Goal: Information Seeking & Learning: Learn about a topic

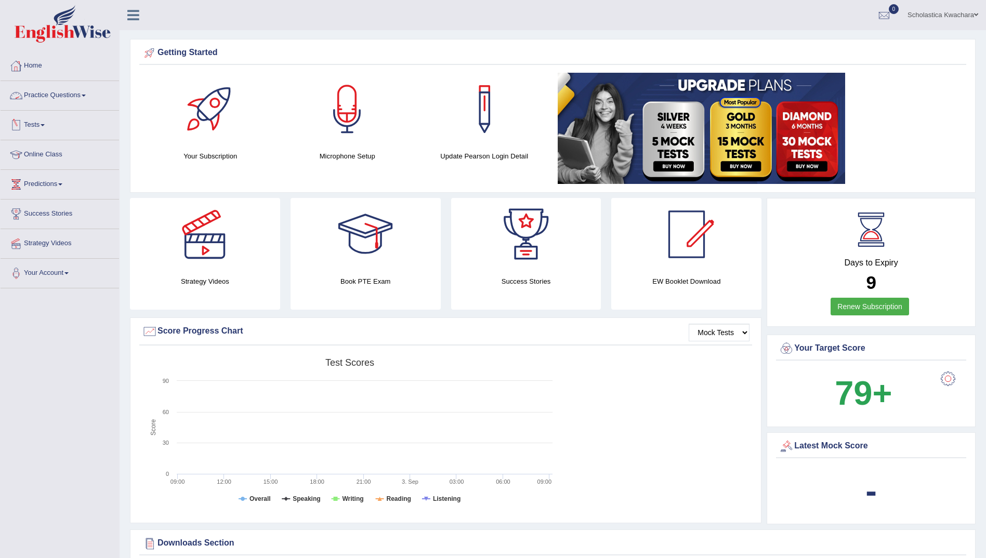
click at [85, 95] on span at bounding box center [84, 96] width 4 height 2
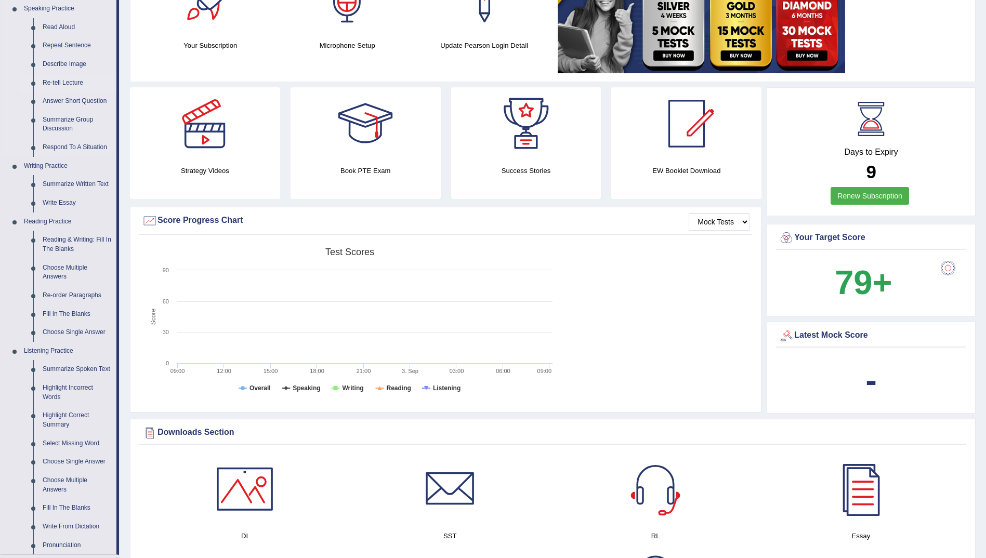
scroll to position [111, 0]
click at [60, 414] on link "Highlight Correct Summary" at bounding box center [77, 420] width 78 height 28
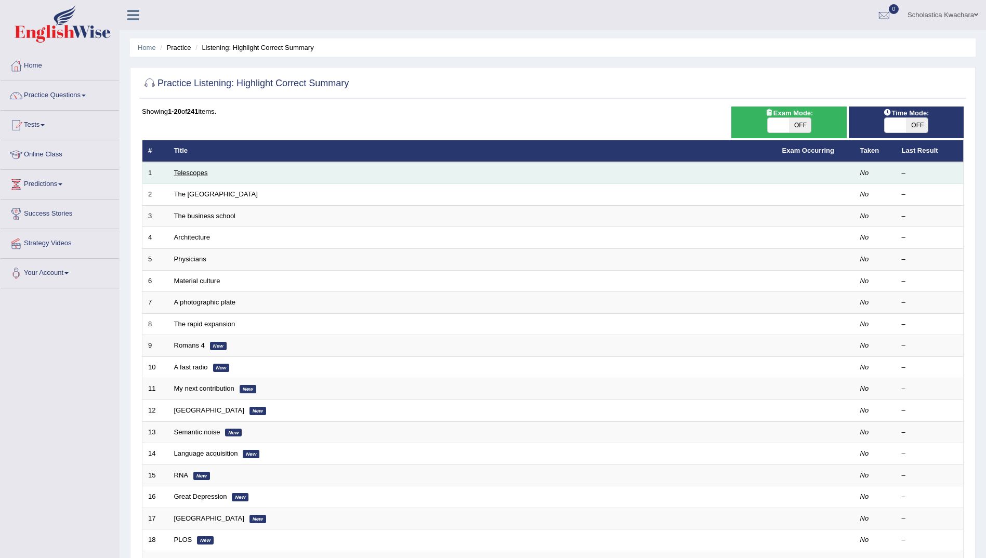
click at [203, 176] on link "Telescopes" at bounding box center [191, 173] width 34 height 8
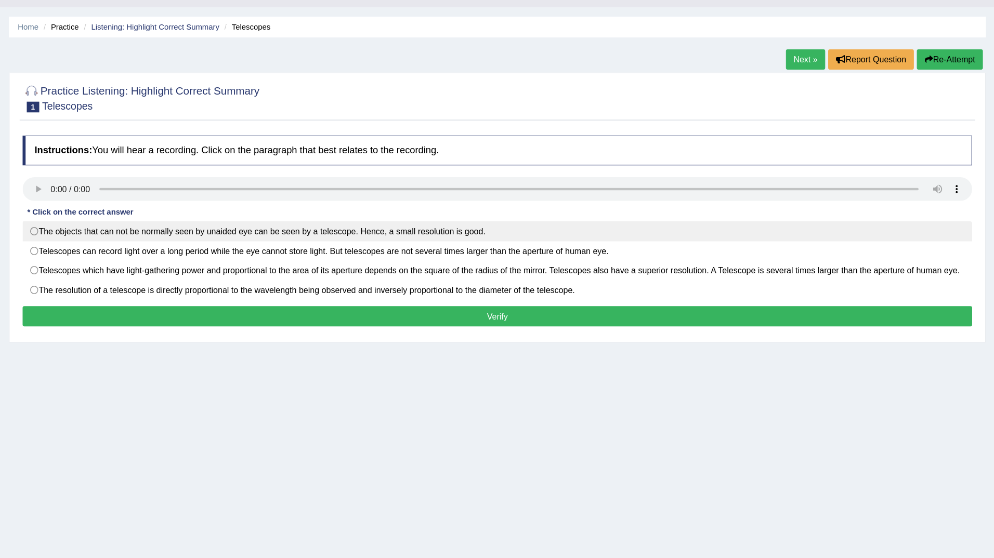
click at [152, 227] on label "The objects that can not be normally seen by unaided eye can be seen by a teles…" at bounding box center [557, 226] width 830 height 18
radio input "true"
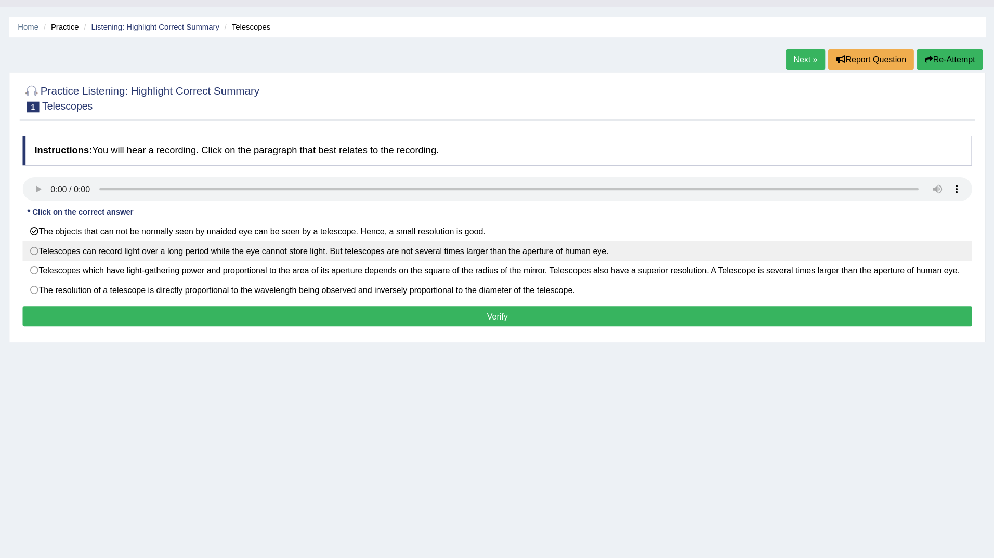
click at [154, 243] on label "Telescopes can record light over a long period while the eye cannot store light…" at bounding box center [557, 243] width 830 height 18
radio input "true"
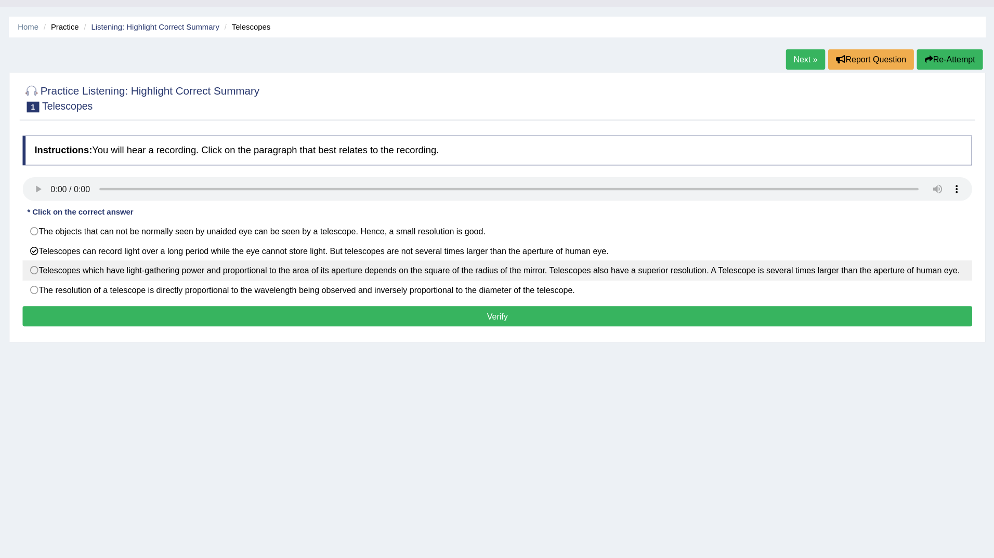
click at [153, 260] on label "Telescopes which have light-gathering power and proportional to the area of its…" at bounding box center [557, 261] width 830 height 18
radio input "true"
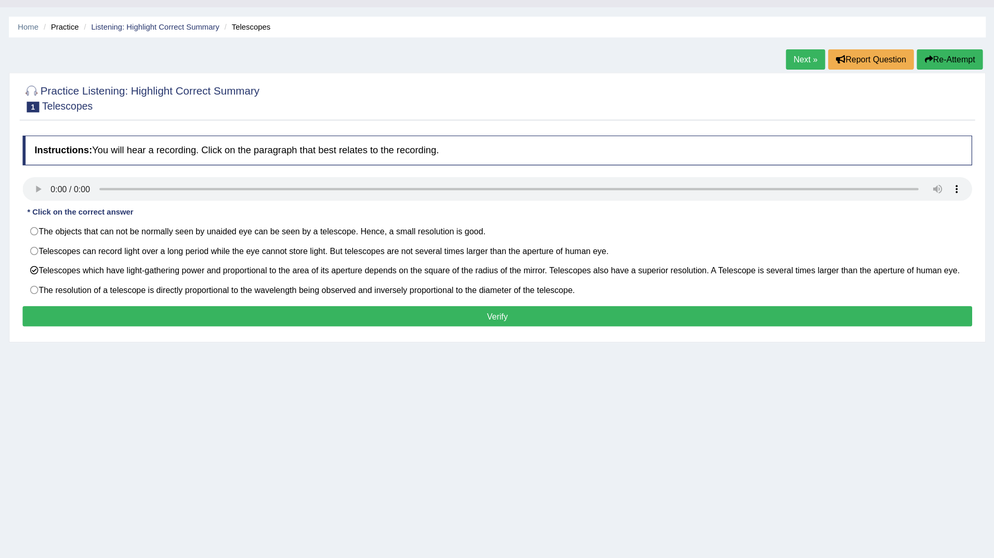
click at [346, 299] on button "Verify" at bounding box center [557, 301] width 830 height 18
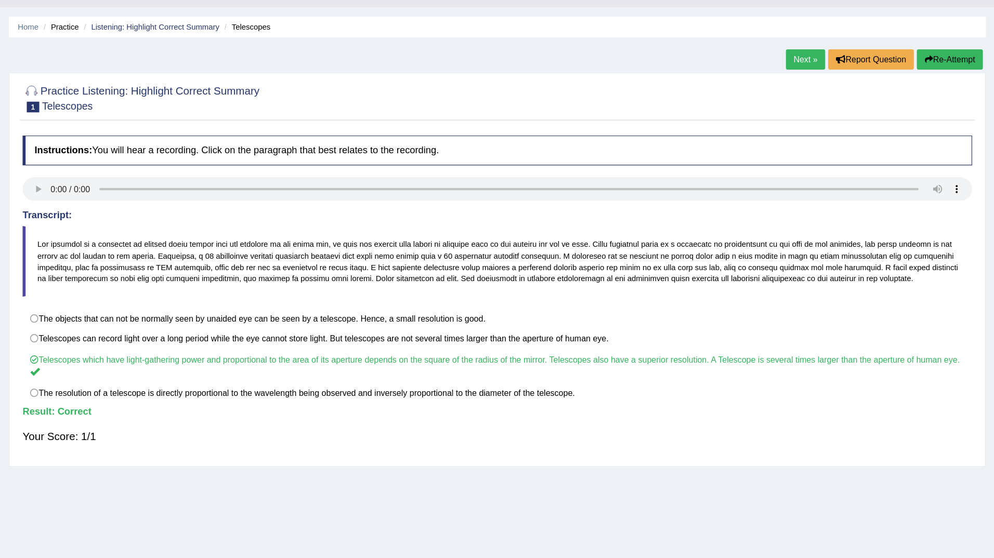
click at [823, 71] on link "Next »" at bounding box center [826, 76] width 34 height 18
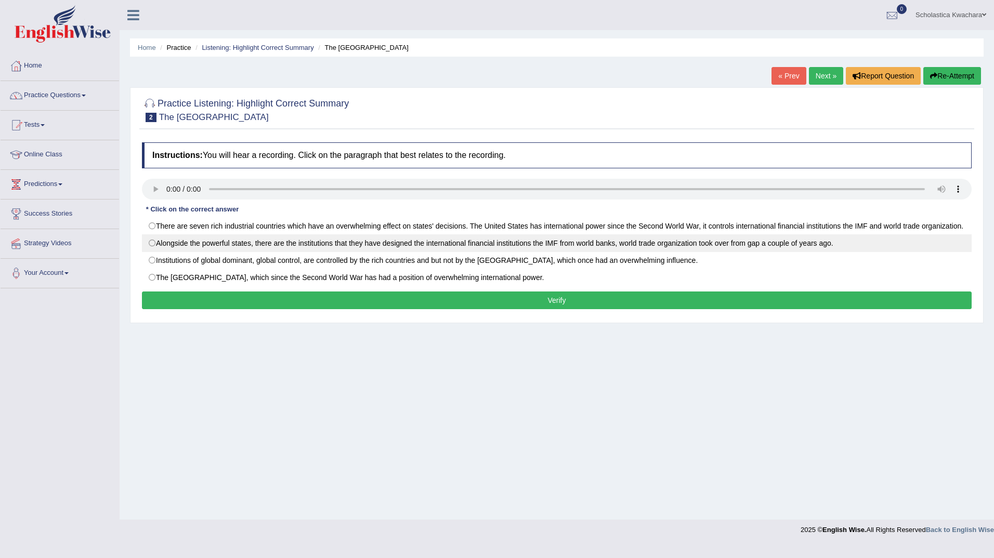
drag, startPoint x: 655, startPoint y: 255, endPoint x: 720, endPoint y: 254, distance: 65.0
click at [720, 252] on label "Alongside the powerful states, there are the institutions that they have design…" at bounding box center [557, 243] width 830 height 18
radio input "true"
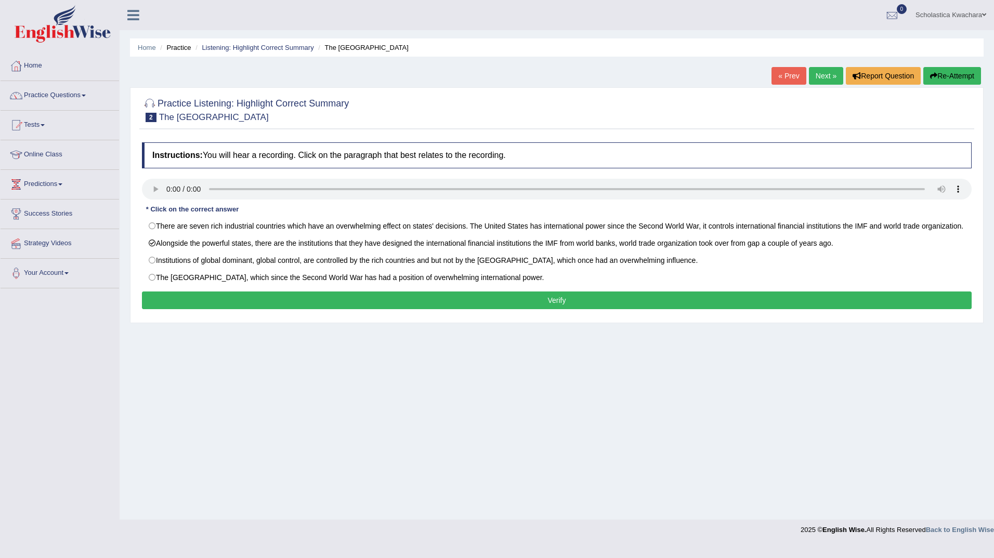
click at [361, 309] on button "Verify" at bounding box center [557, 301] width 830 height 18
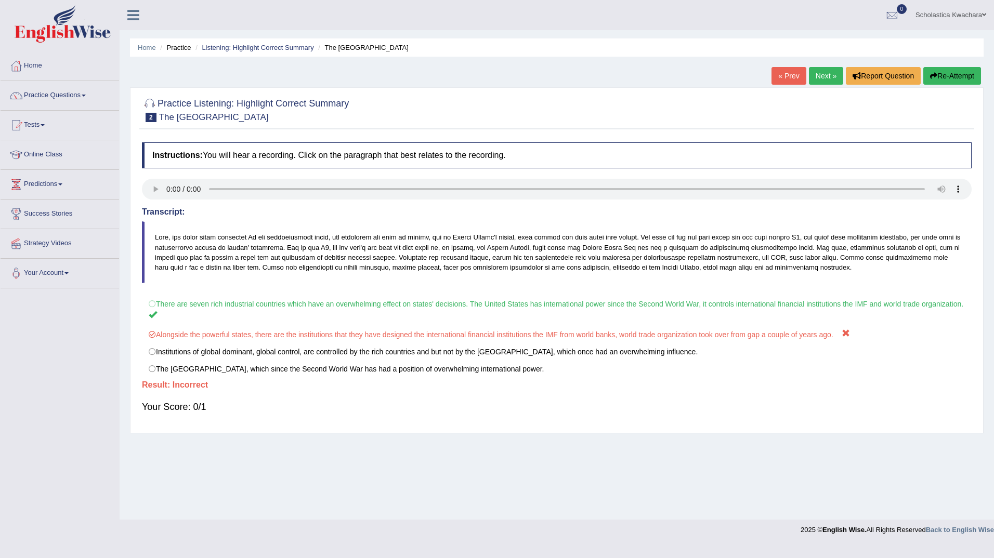
click at [824, 76] on link "Next »" at bounding box center [826, 76] width 34 height 18
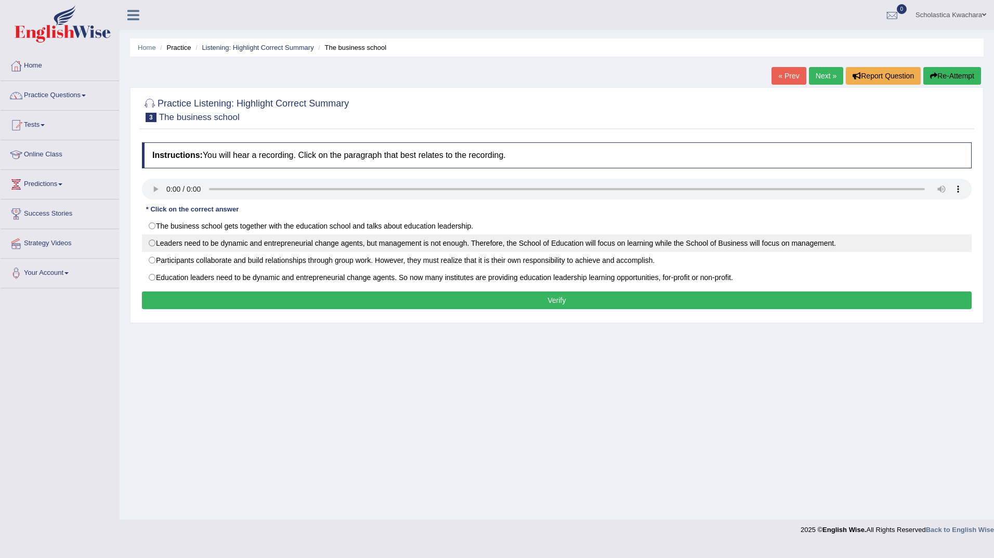
click at [154, 246] on label "Leaders need to be dynamic and entrepreneurial change agents, but management is…" at bounding box center [557, 243] width 830 height 18
radio input "true"
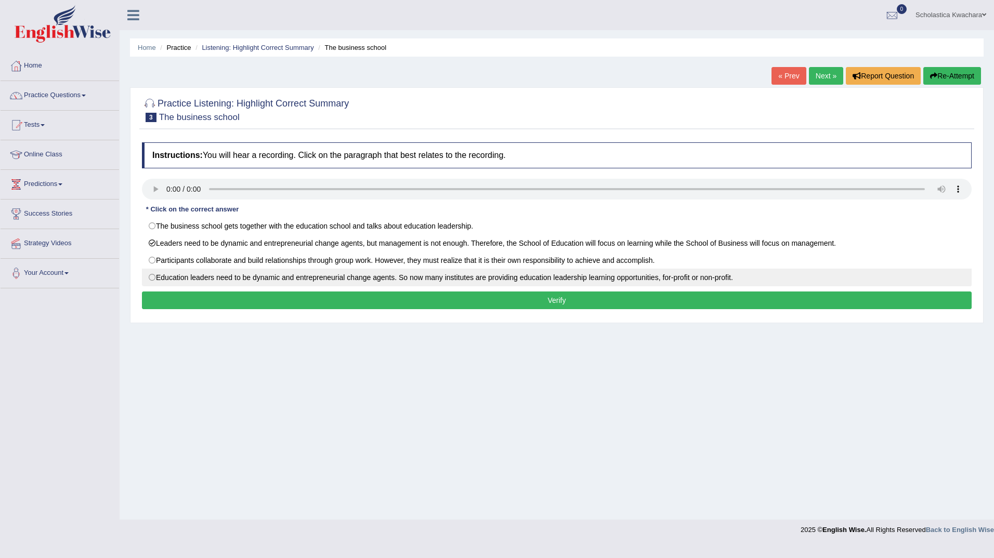
click at [157, 276] on label "Education leaders need to be dynamic and entrepreneurial change agents. So now …" at bounding box center [557, 278] width 830 height 18
radio input "true"
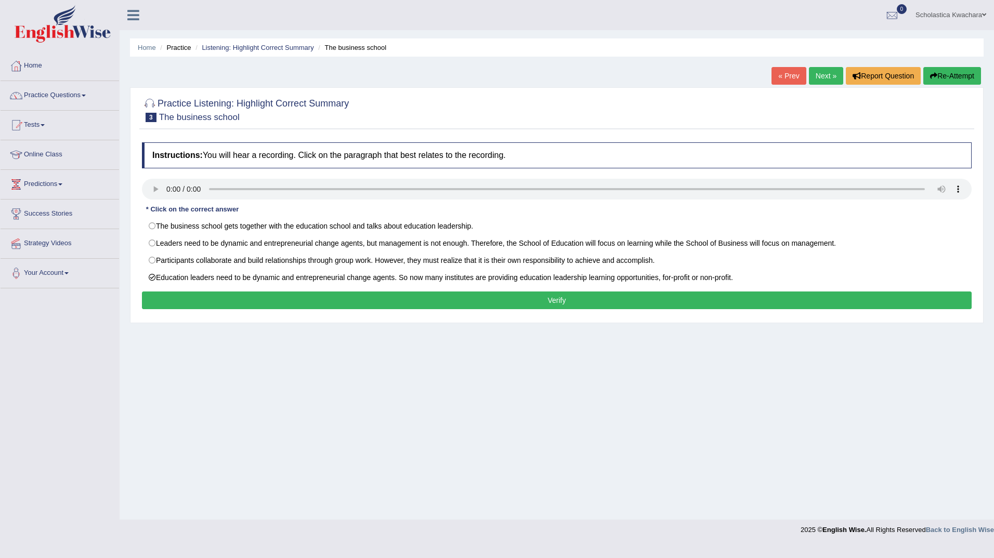
click at [485, 298] on button "Verify" at bounding box center [557, 301] width 830 height 18
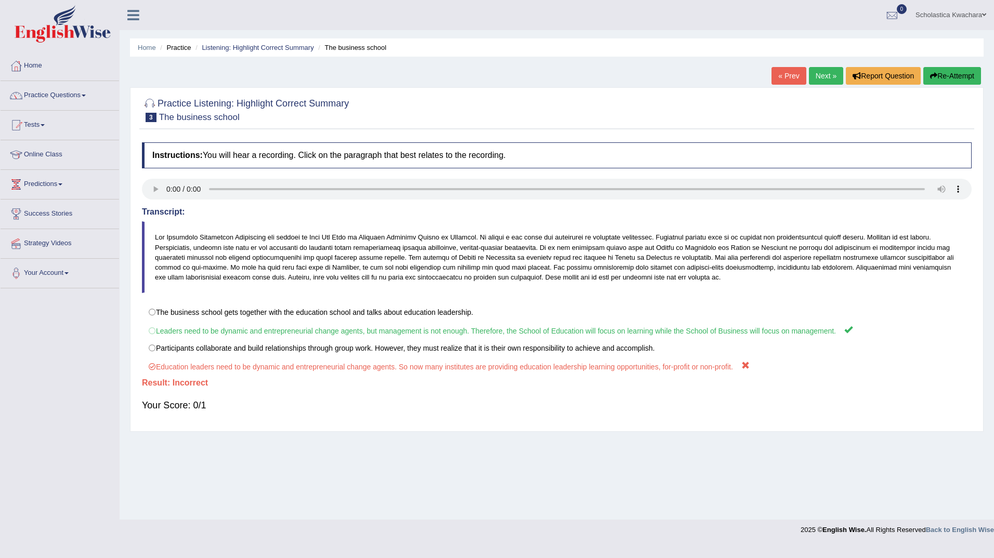
click at [828, 77] on link "Next »" at bounding box center [826, 76] width 34 height 18
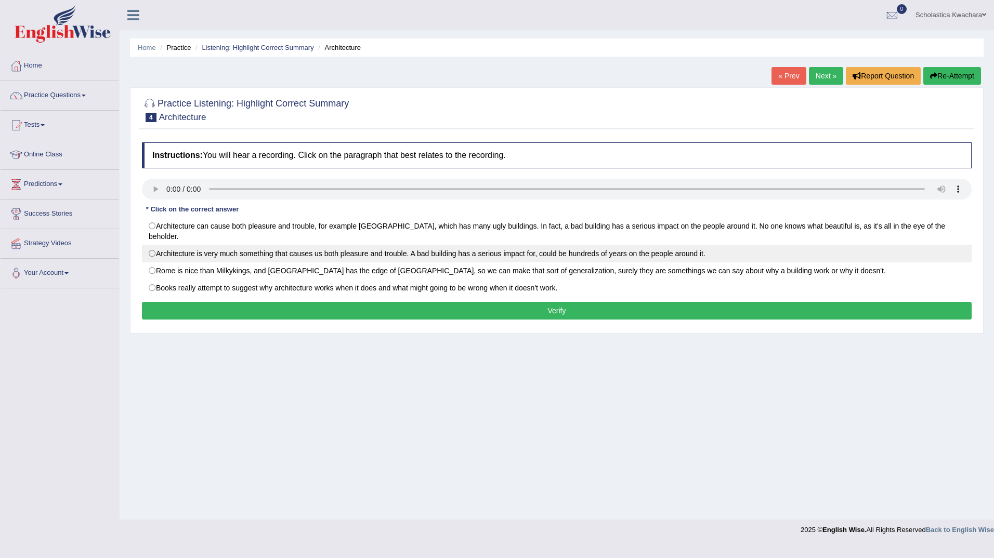
click at [153, 245] on label "Architecture is very much something that causes us both pleasure and trouble. A…" at bounding box center [557, 254] width 830 height 18
radio input "true"
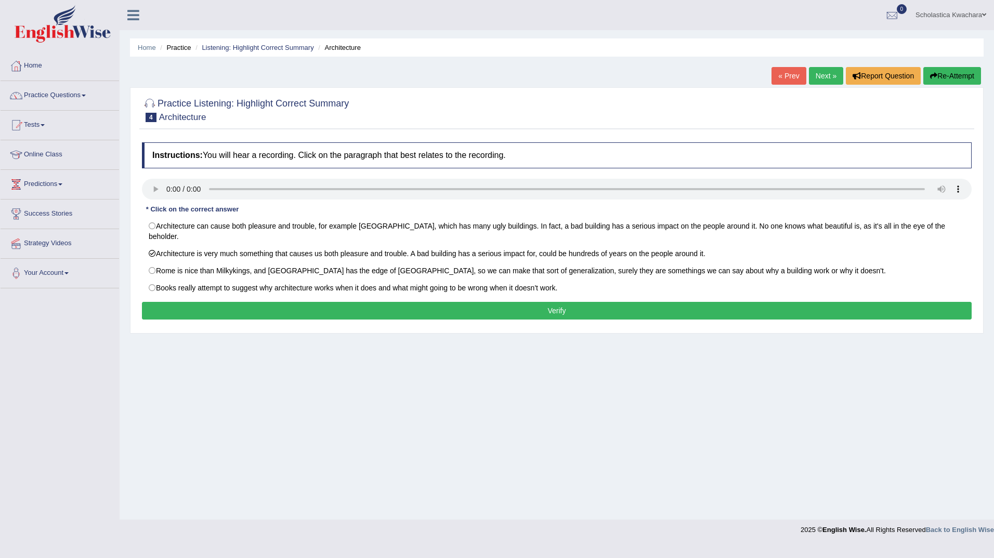
click at [369, 304] on button "Verify" at bounding box center [557, 311] width 830 height 18
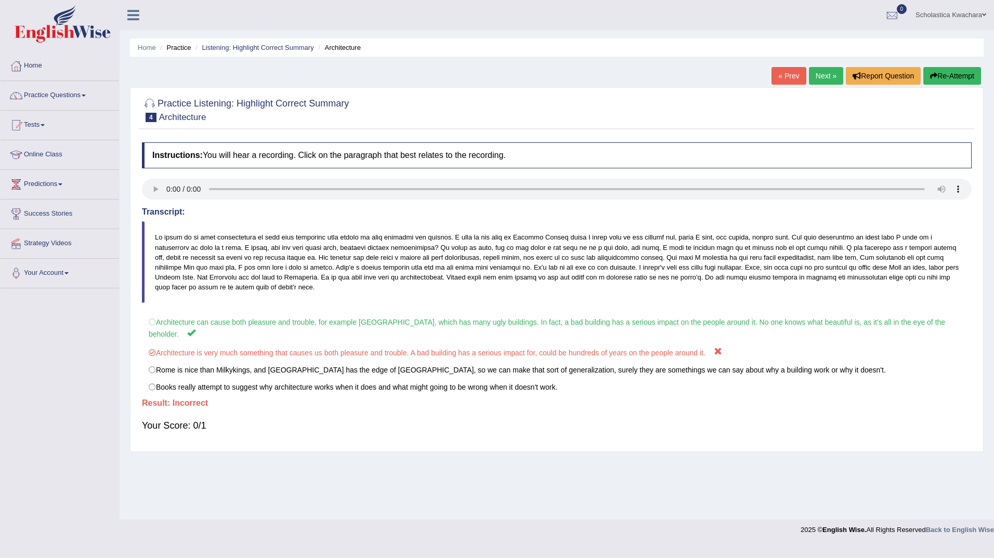
click at [821, 75] on link "Next »" at bounding box center [826, 76] width 34 height 18
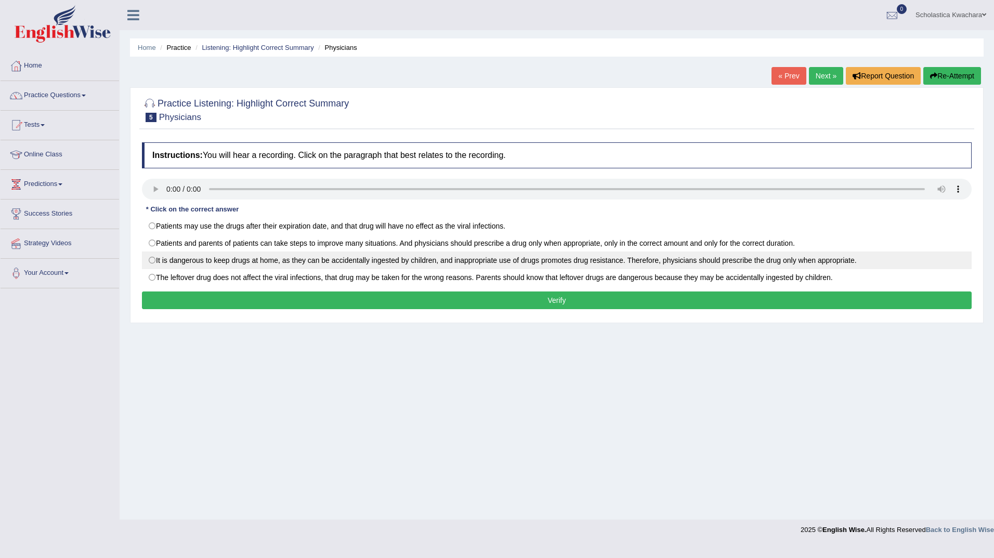
click at [155, 260] on label "It is dangerous to keep drugs at home, as they can be accidentally ingested by …" at bounding box center [557, 261] width 830 height 18
radio input "true"
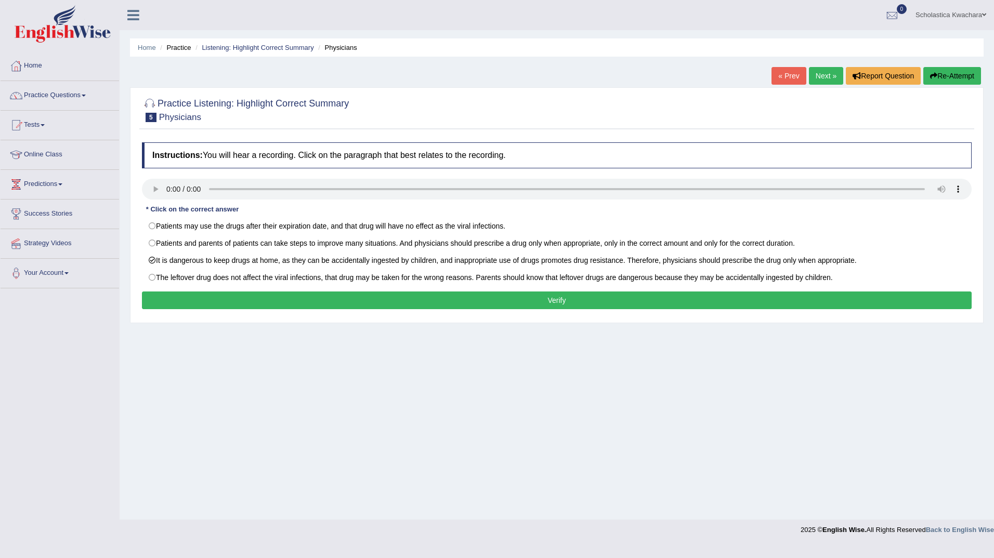
click at [558, 304] on button "Verify" at bounding box center [557, 301] width 830 height 18
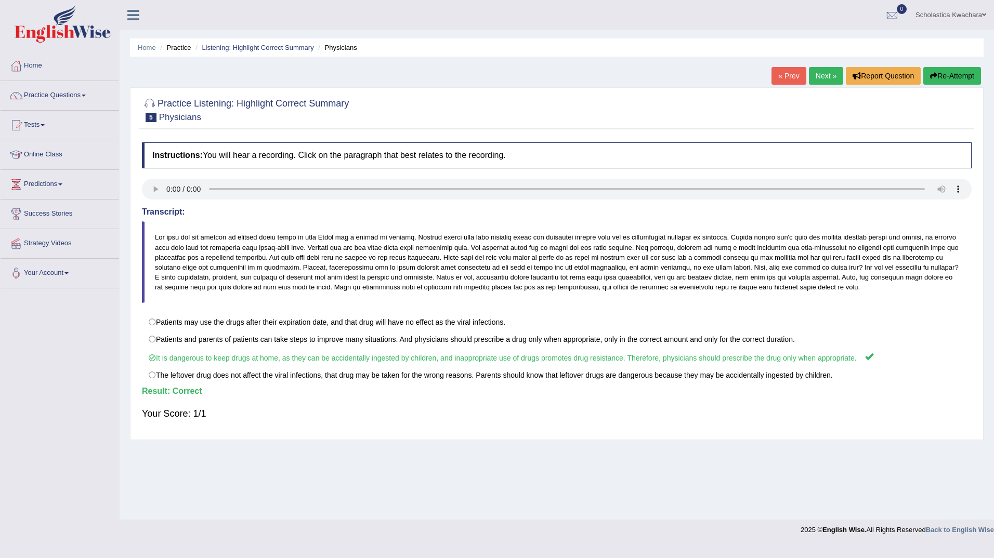
click at [825, 72] on link "Next »" at bounding box center [826, 76] width 34 height 18
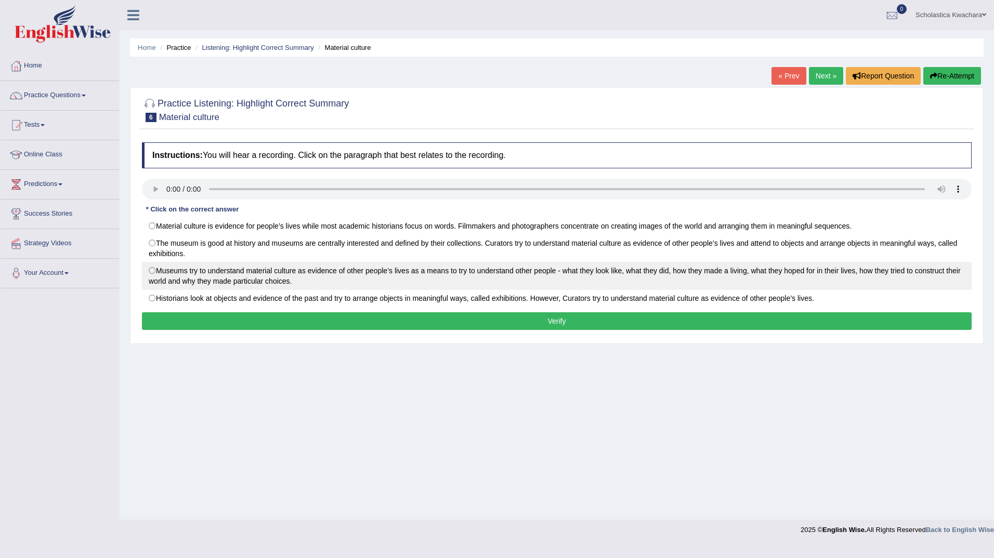
click at [156, 269] on label "Museums try to understand material culture as evidence of other people’s lives …" at bounding box center [557, 276] width 830 height 28
radio input "true"
click at [151, 270] on label "Museums try to understand material culture as evidence of other people’s lives …" at bounding box center [557, 276] width 830 height 28
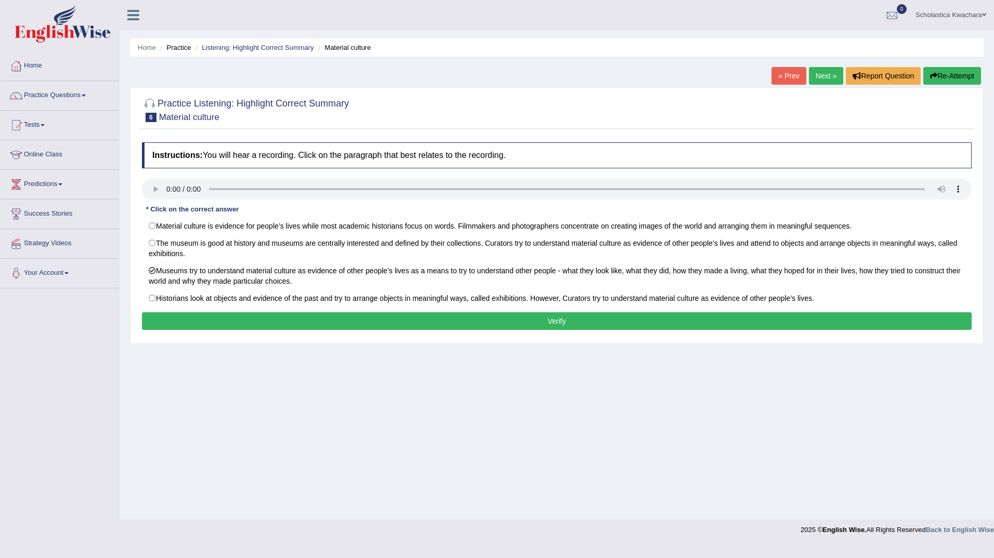
click at [405, 319] on button "Verify" at bounding box center [557, 321] width 830 height 18
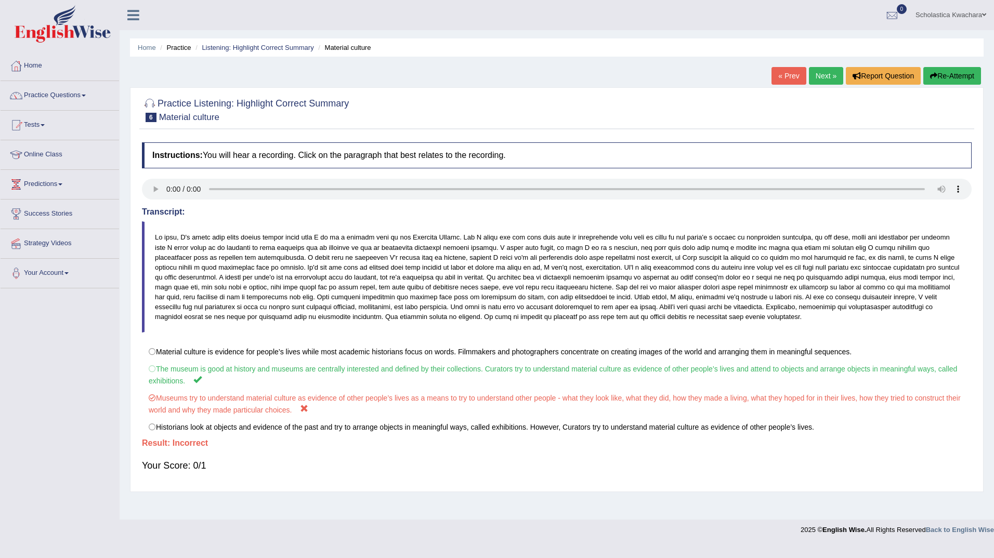
click at [951, 76] on button "Re-Attempt" at bounding box center [952, 76] width 58 height 18
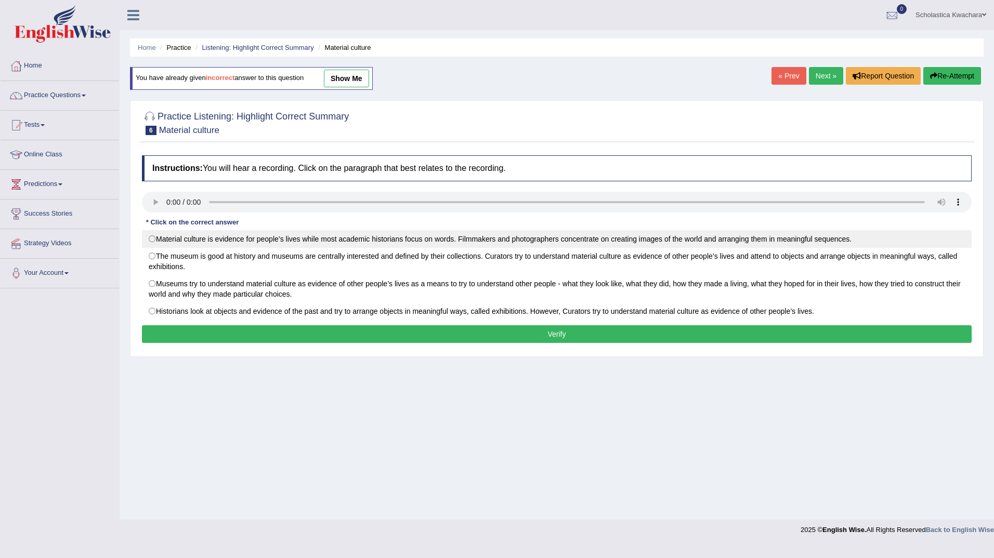
drag, startPoint x: 224, startPoint y: 238, endPoint x: 221, endPoint y: 233, distance: 5.4
click at [221, 233] on label "Material culture is evidence for people’s lives while most academic historians …" at bounding box center [557, 239] width 830 height 18
radio input "true"
click at [155, 239] on label "Material culture is evidence for people’s lives while most academic historians …" at bounding box center [557, 239] width 830 height 18
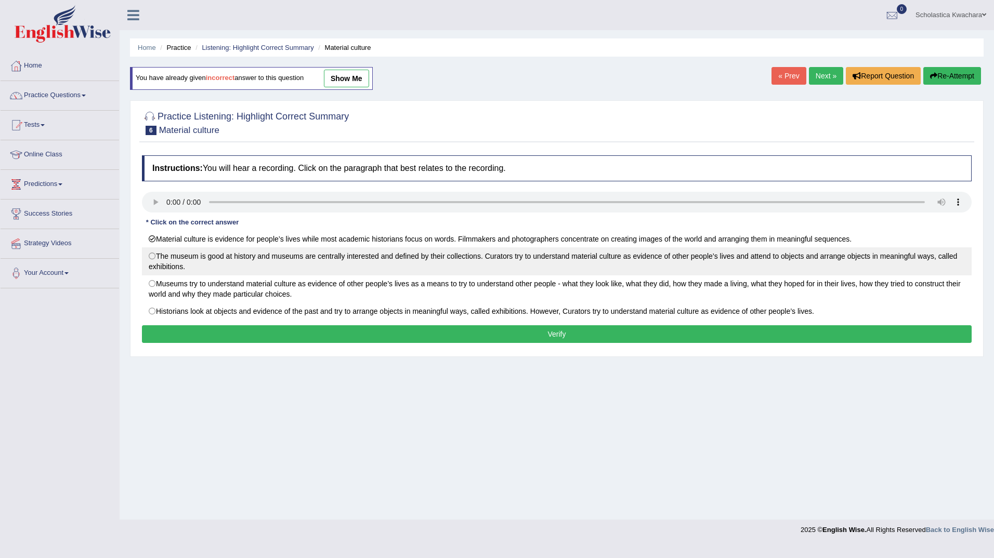
click at [151, 253] on label "The museum is good at history and museums are centrally interested and defined …" at bounding box center [557, 261] width 830 height 28
radio input "true"
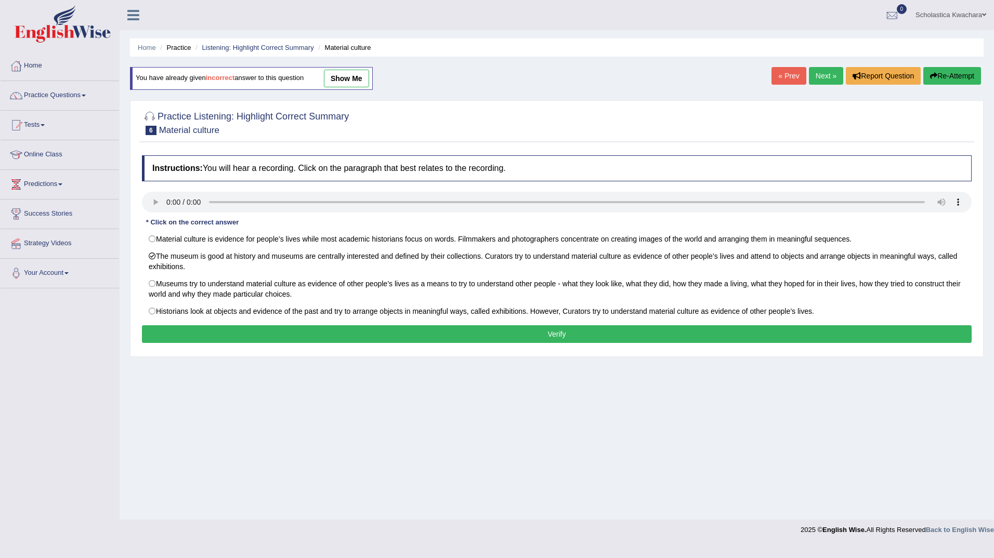
click at [589, 336] on button "Verify" at bounding box center [557, 334] width 830 height 18
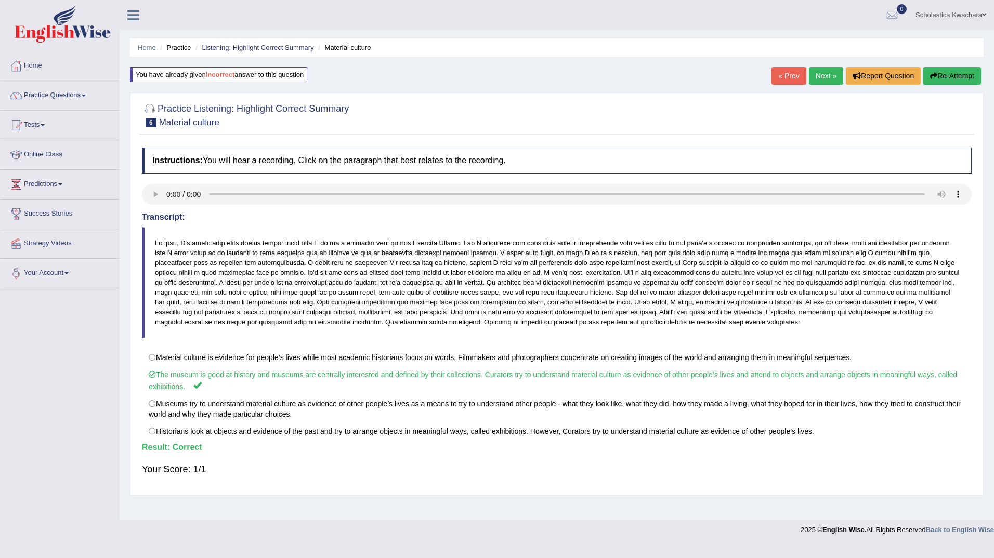
click at [824, 76] on link "Next »" at bounding box center [826, 76] width 34 height 18
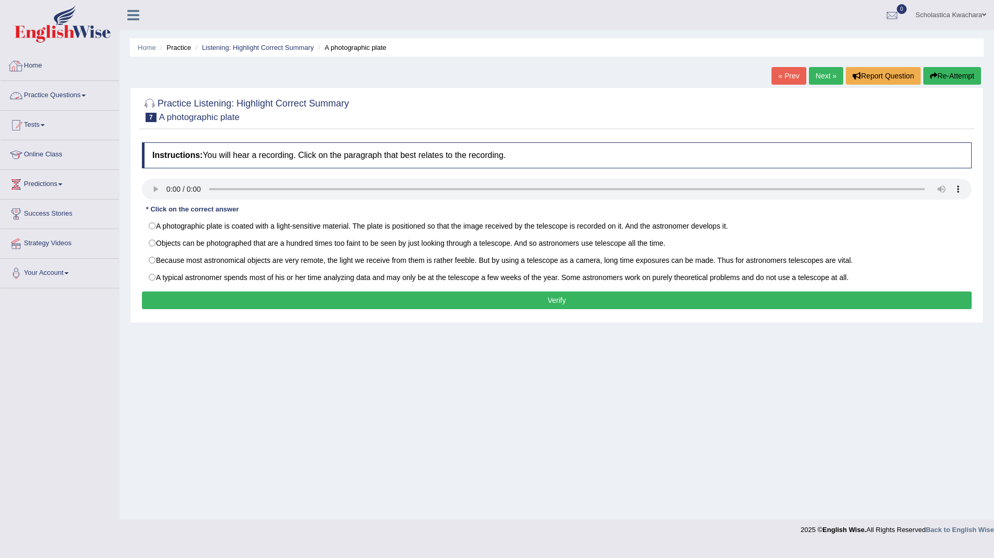
click at [29, 60] on link "Home" at bounding box center [60, 64] width 119 height 26
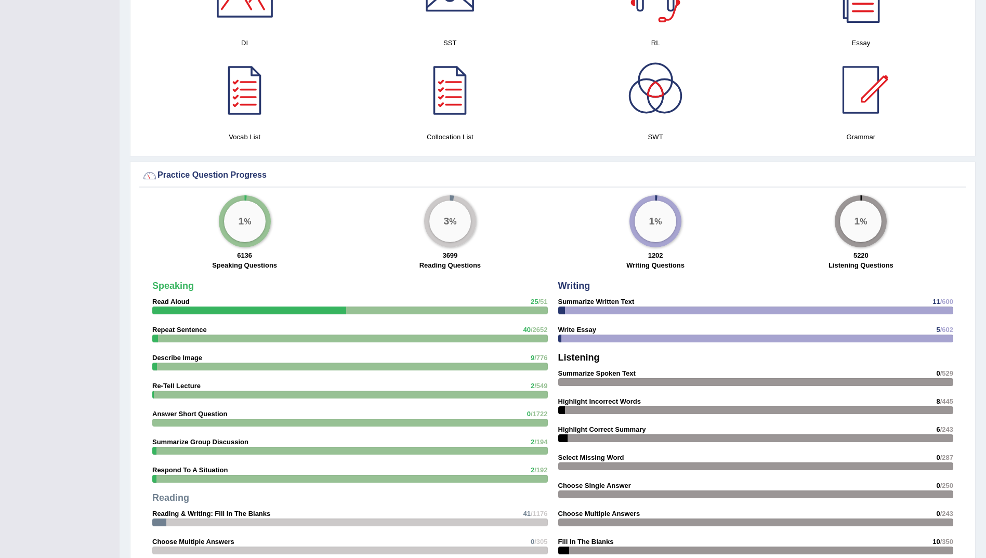
scroll to position [605, 0]
